Goal: Check status: Check status

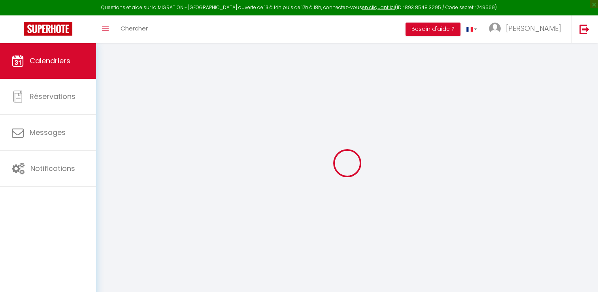
select select
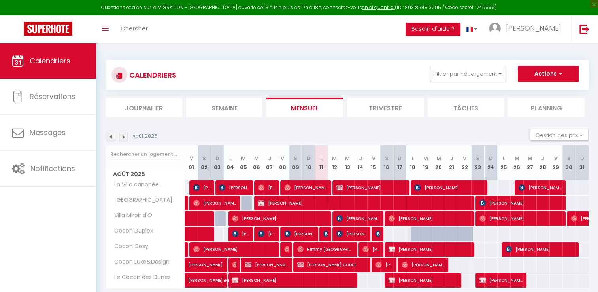
select select
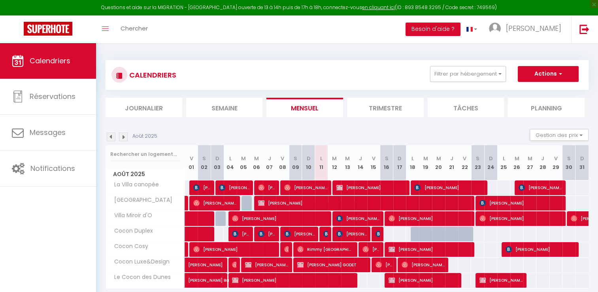
select select
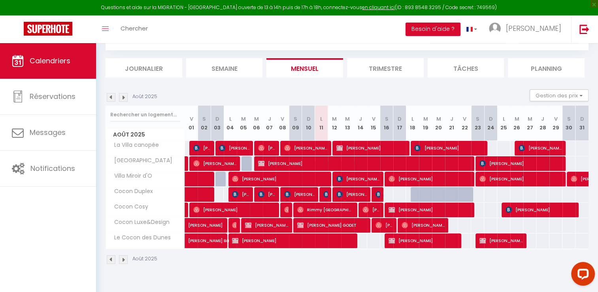
scroll to position [43, 0]
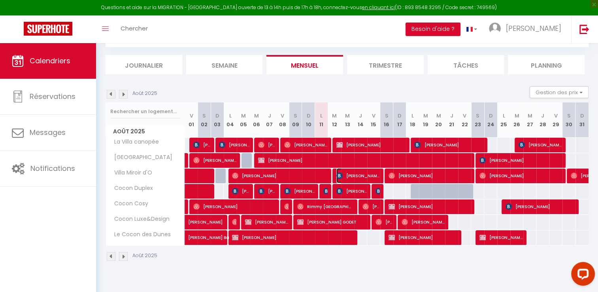
click at [364, 177] on span "[PERSON_NAME] ANJOS" at bounding box center [359, 175] width 44 height 15
select select "OK"
select select "KO"
select select "0"
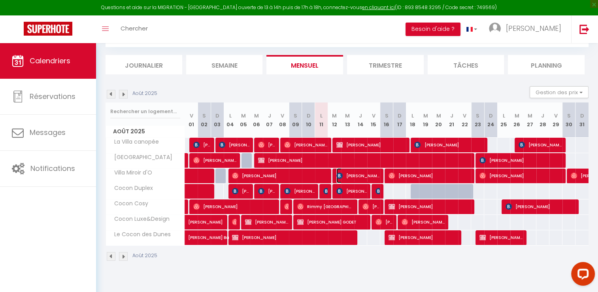
select select "1"
select select
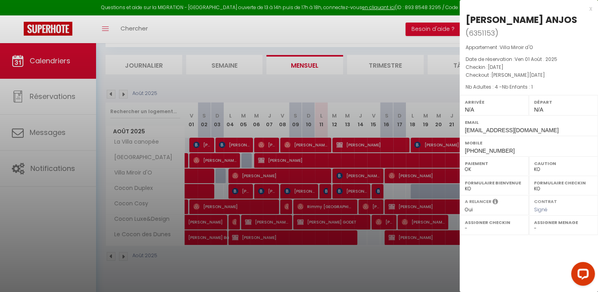
click at [43, 130] on div at bounding box center [299, 146] width 598 height 292
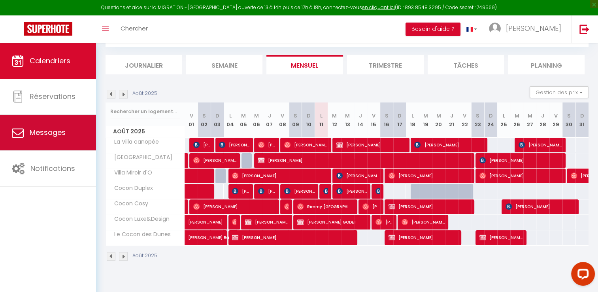
click at [46, 133] on span "Messages" at bounding box center [48, 132] width 36 height 10
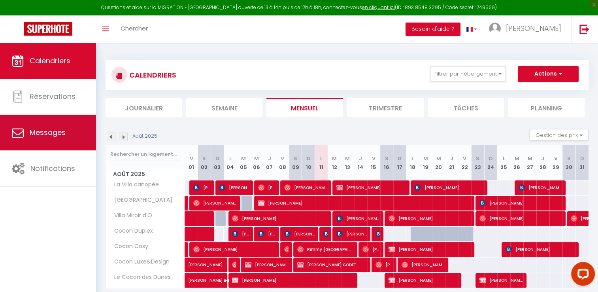
select select "message"
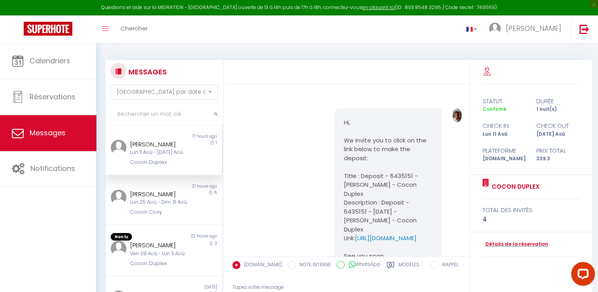
scroll to position [866, 0]
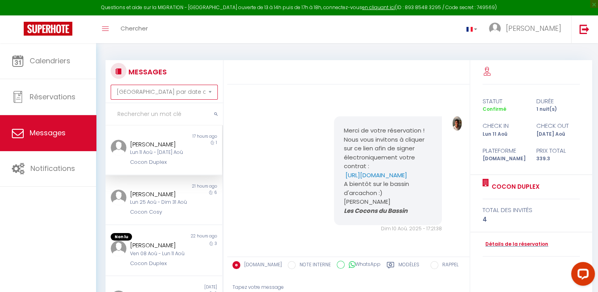
click at [146, 92] on select "[GEOGRAPHIC_DATA] par date de réservation Trier par date de message" at bounding box center [164, 92] width 107 height 15
click at [131, 119] on input "text" at bounding box center [164, 114] width 117 height 22
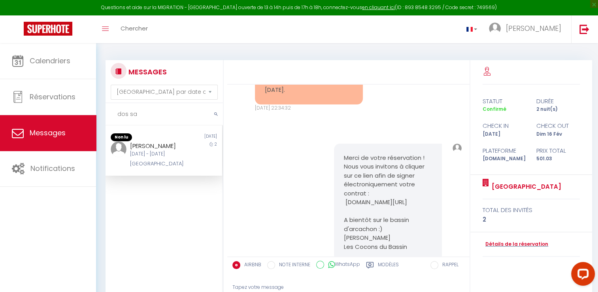
scroll to position [5799, 0]
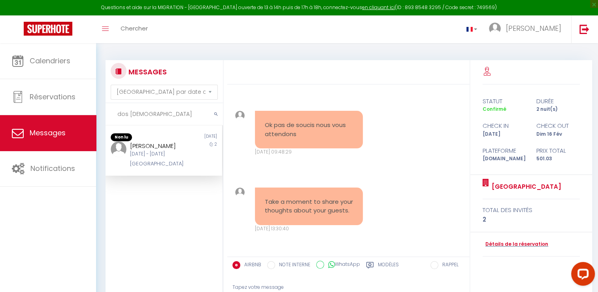
drag, startPoint x: 127, startPoint y: 113, endPoint x: 106, endPoint y: 108, distance: 21.5
click at [106, 108] on input "dos [DEMOGRAPHIC_DATA]" at bounding box center [164, 114] width 117 height 22
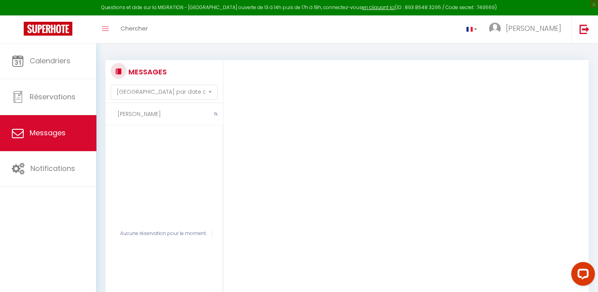
click at [155, 115] on input "[PERSON_NAME]" at bounding box center [164, 114] width 117 height 22
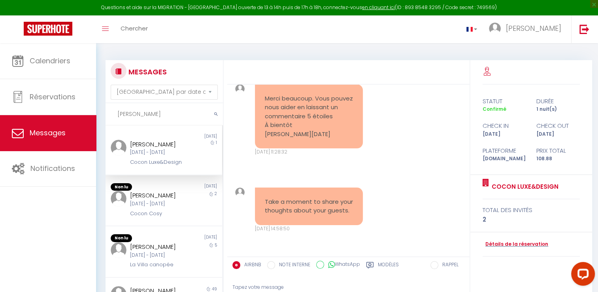
scroll to position [4668, 0]
type input "Mickael dos"
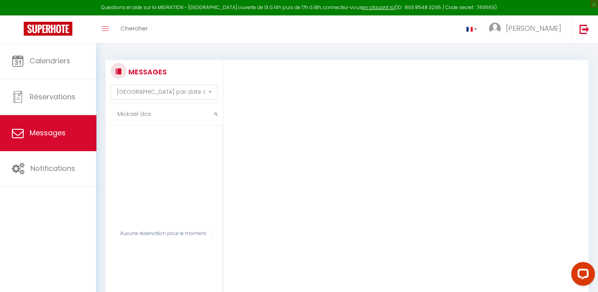
drag, startPoint x: 163, startPoint y: 114, endPoint x: 96, endPoint y: 108, distance: 66.3
click at [96, 108] on div "MESSAGES Trier par date de réservation Trier par date de message [PERSON_NAME] …" at bounding box center [347, 207] width 502 height 328
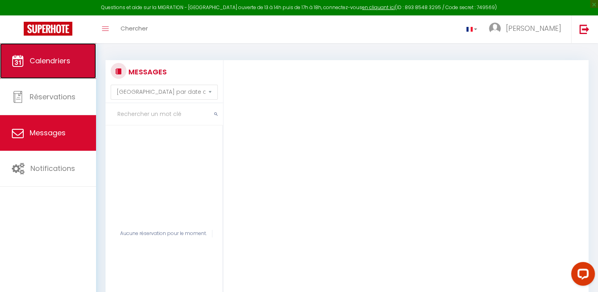
click at [60, 66] on link "Calendriers" at bounding box center [48, 61] width 96 height 36
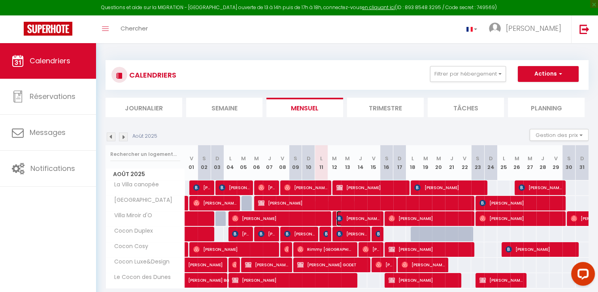
click at [356, 218] on span "[PERSON_NAME] ANJOS" at bounding box center [359, 218] width 44 height 15
select select "OK"
select select "KO"
select select "0"
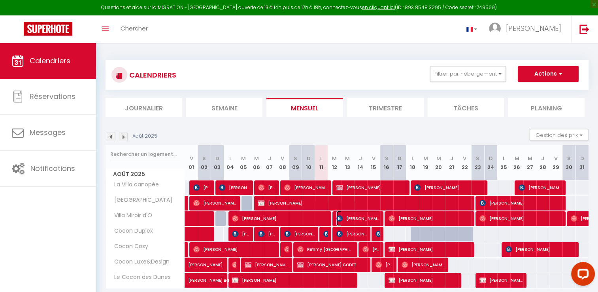
select select "1"
select select
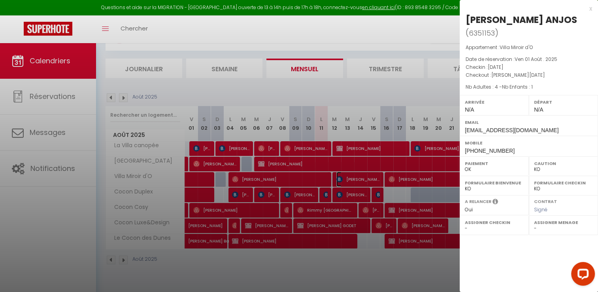
scroll to position [43, 0]
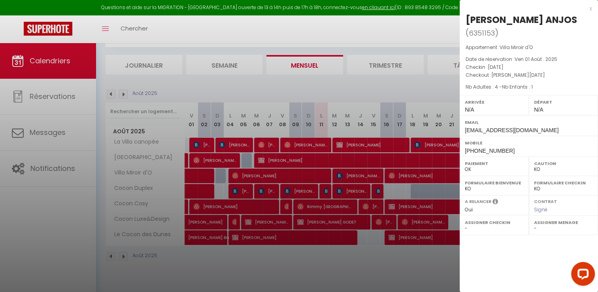
click at [55, 64] on div at bounding box center [299, 146] width 598 height 292
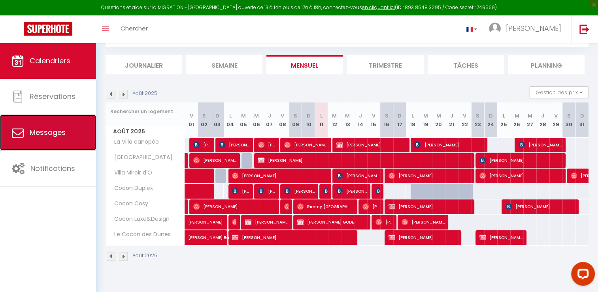
click at [56, 131] on span "Messages" at bounding box center [48, 132] width 36 height 10
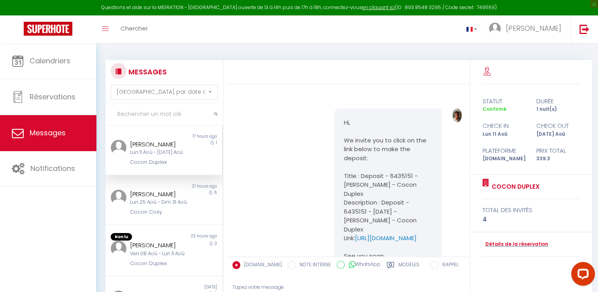
scroll to position [866, 0]
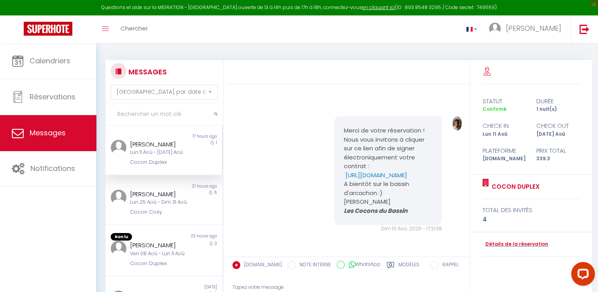
click at [155, 115] on input "text" at bounding box center [164, 114] width 117 height 22
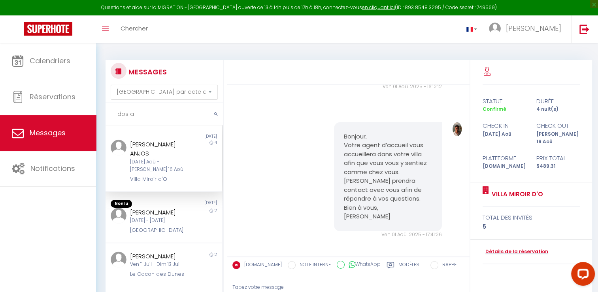
scroll to position [1215, 0]
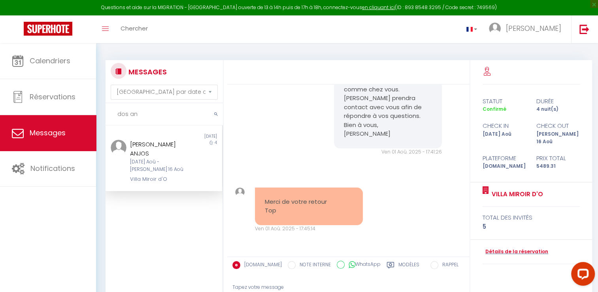
type input "dos an"
click at [146, 156] on div "[PERSON_NAME] ANJOS" at bounding box center [159, 149] width 58 height 19
click at [145, 148] on div "[PERSON_NAME] ANJOS" at bounding box center [159, 149] width 58 height 19
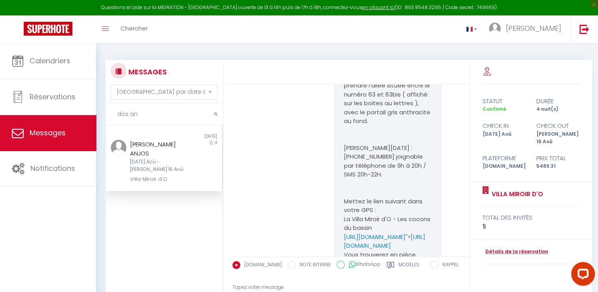
scroll to position [475, 0]
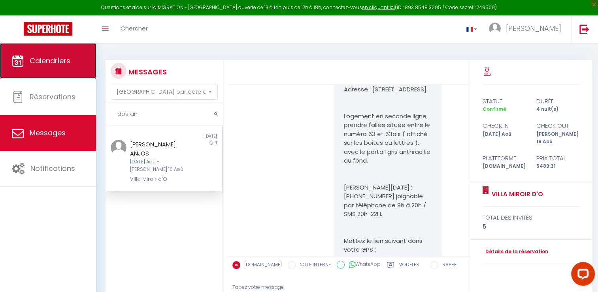
click at [55, 66] on link "Calendriers" at bounding box center [48, 61] width 96 height 36
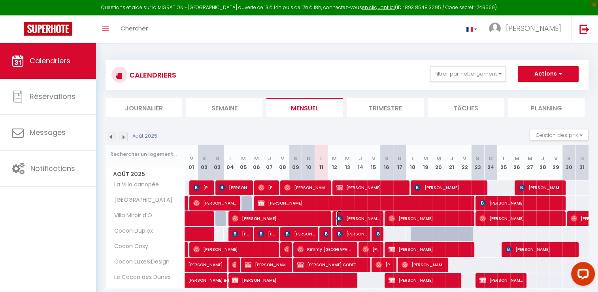
click at [361, 219] on span "[PERSON_NAME] ANJOS" at bounding box center [359, 218] width 44 height 15
select select "OK"
select select "KO"
select select "0"
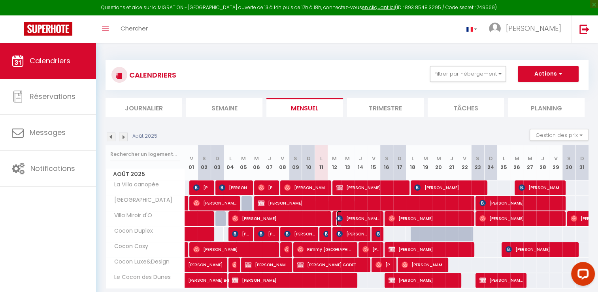
select select "1"
select select
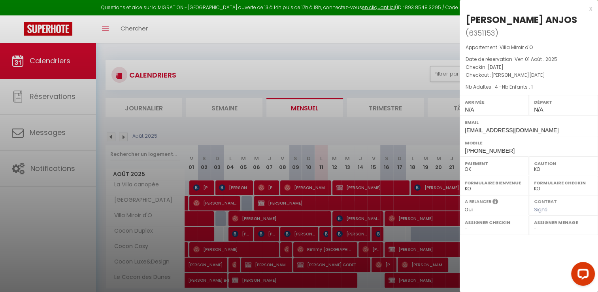
click at [191, 215] on div at bounding box center [299, 146] width 598 height 292
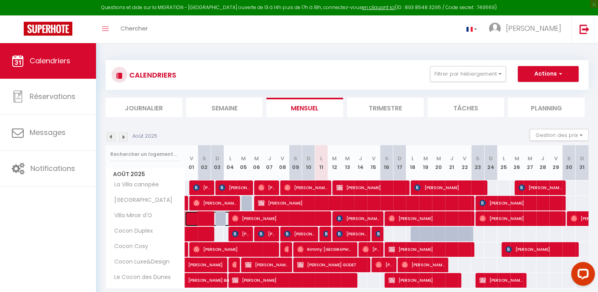
click at [191, 219] on link at bounding box center [191, 218] width 13 height 15
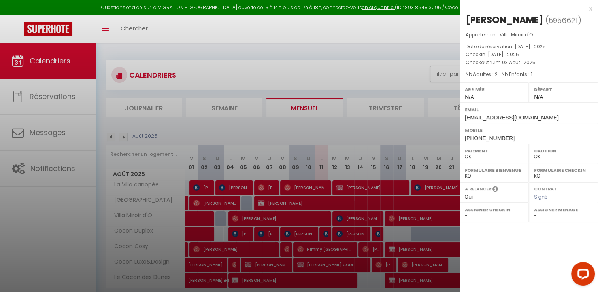
click at [361, 219] on div at bounding box center [299, 146] width 598 height 292
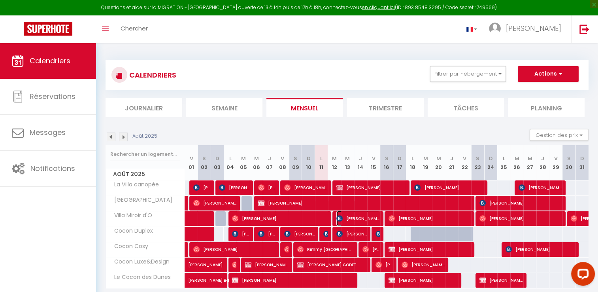
click at [361, 218] on span "[PERSON_NAME] ANJOS" at bounding box center [359, 218] width 44 height 15
select select "KO"
